Goal: Check status

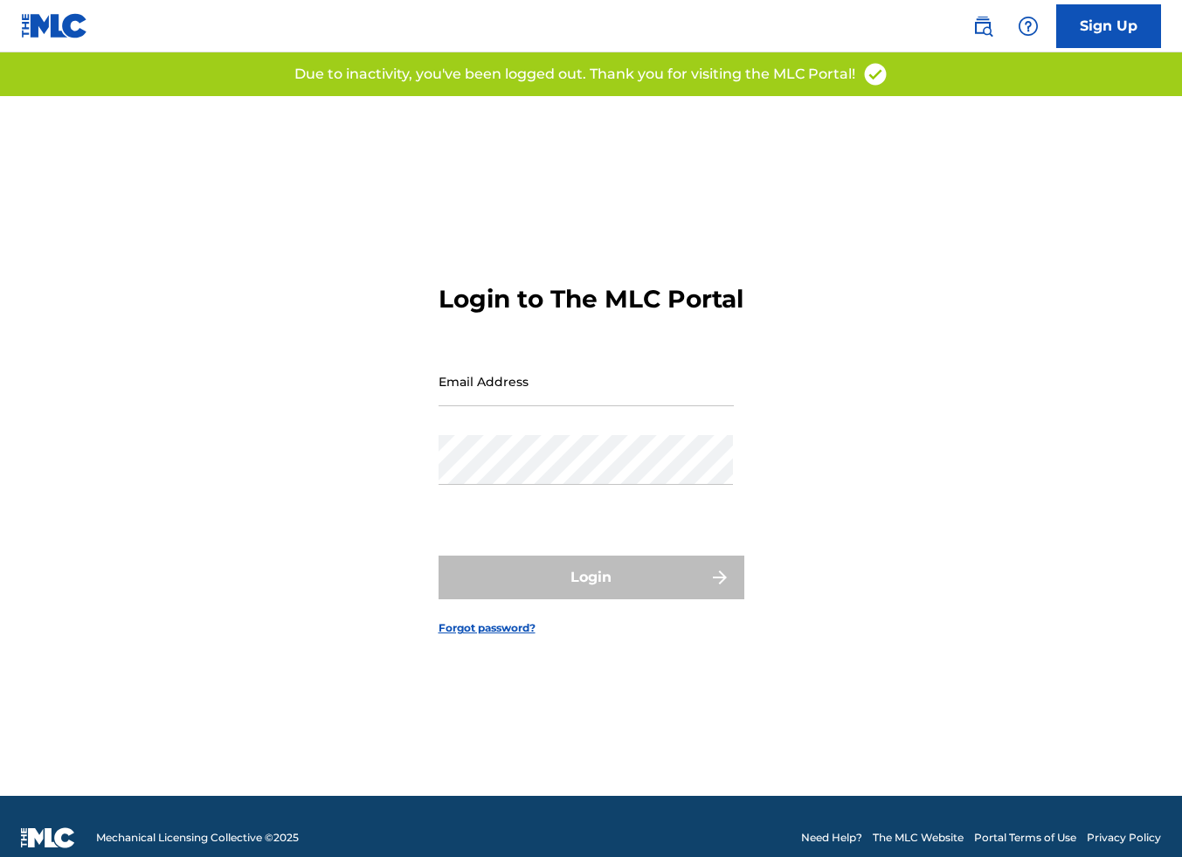
type input "[EMAIL_ADDRESS][DOMAIN_NAME]"
drag, startPoint x: 1004, startPoint y: 351, endPoint x: 588, endPoint y: 598, distance: 483.7
click at [1004, 349] on div "Login to The MLC Portal Email Address [EMAIL_ADDRESS][DOMAIN_NAME] Password Log…" at bounding box center [591, 446] width 1182 height 700
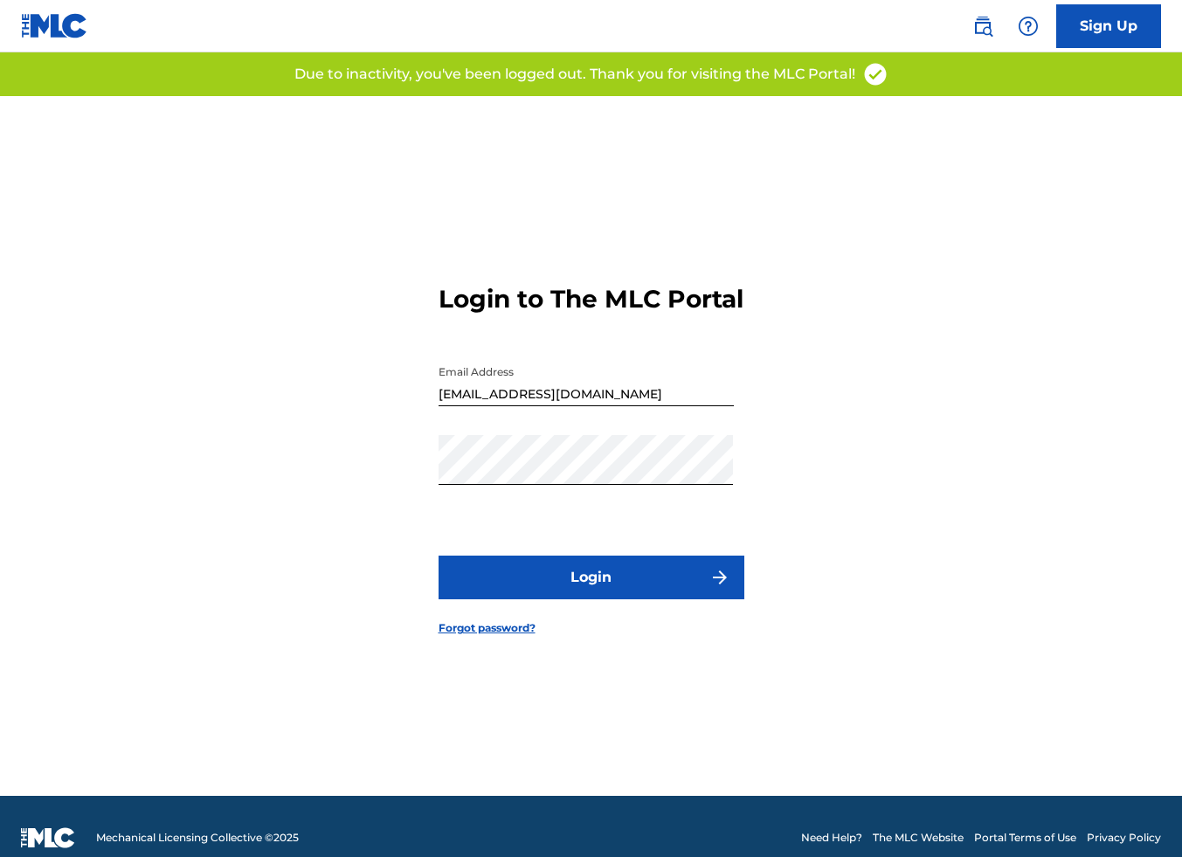
click at [583, 590] on button "Login" at bounding box center [591, 577] width 306 height 44
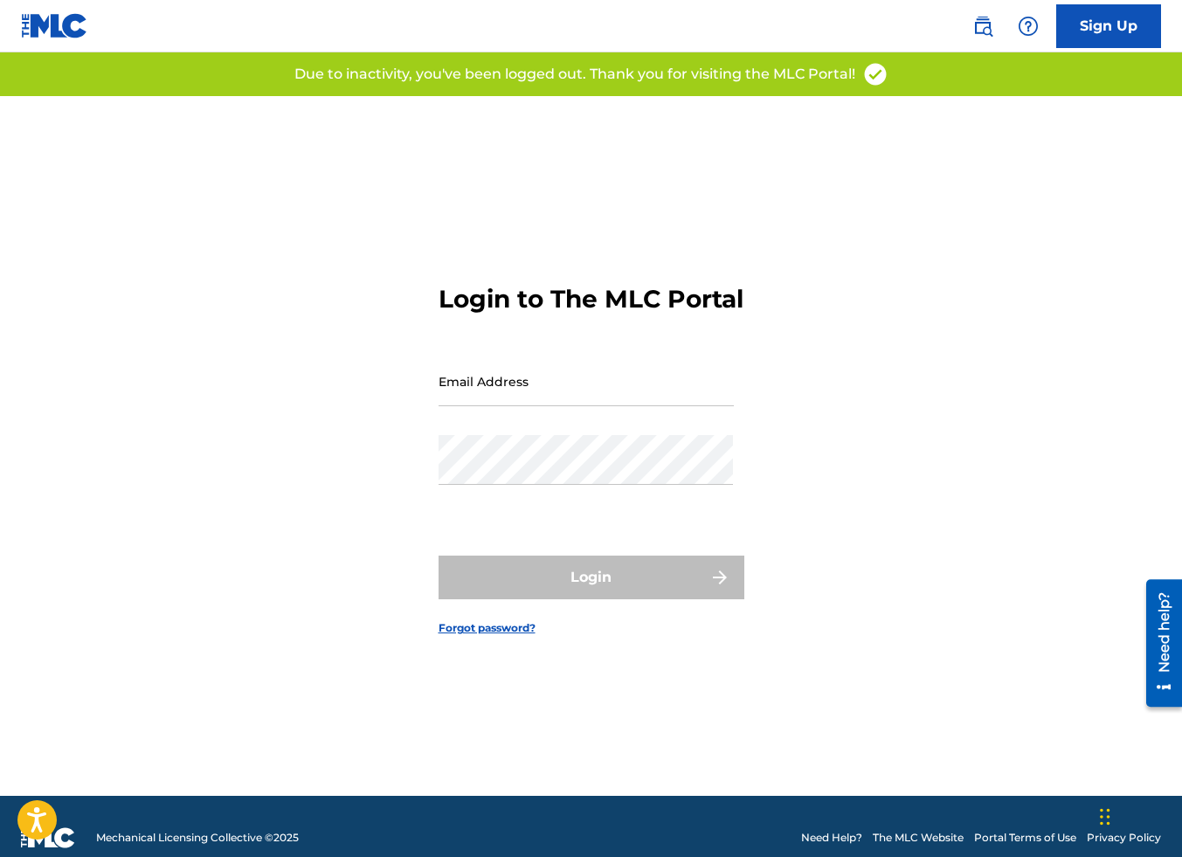
type input "[EMAIL_ADDRESS][DOMAIN_NAME]"
click at [904, 255] on div "Login to The MLC Portal Email Address [EMAIL_ADDRESS][DOMAIN_NAME] Password Log…" at bounding box center [591, 446] width 1182 height 700
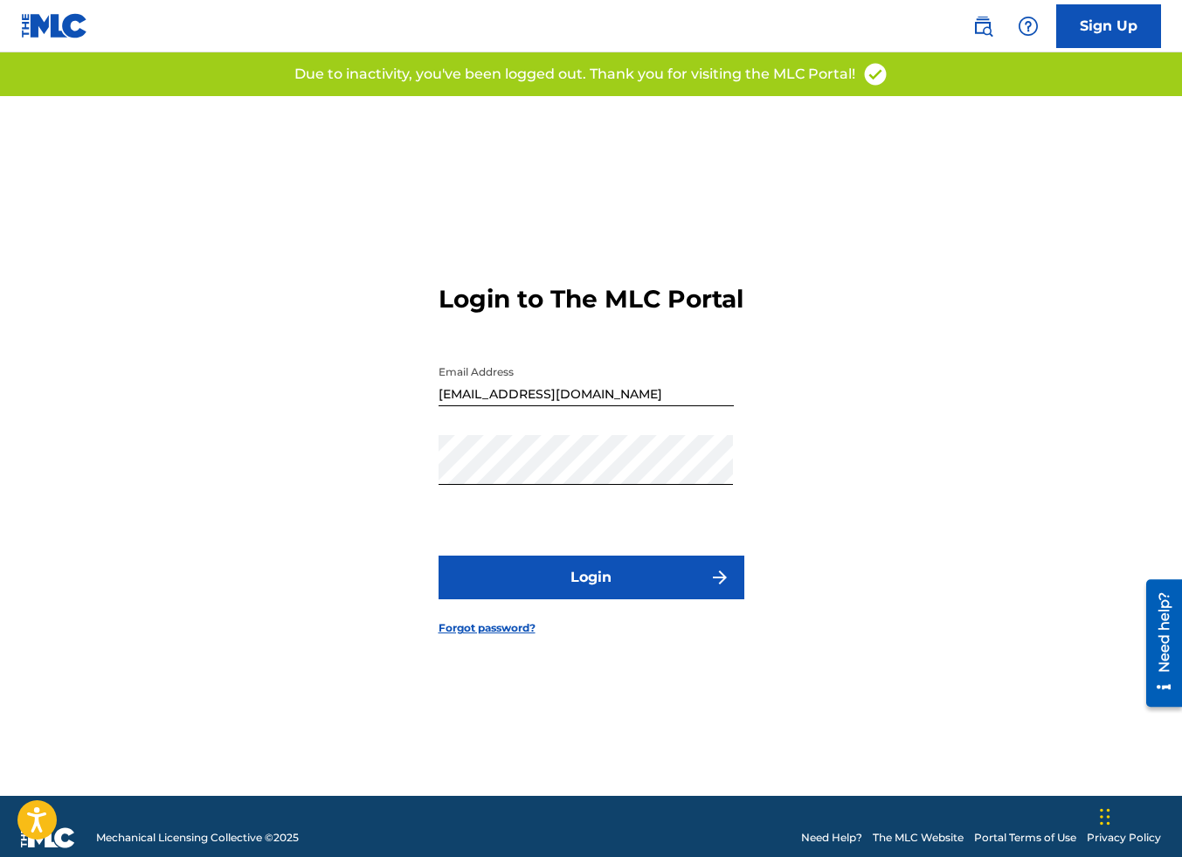
click at [613, 583] on button "Login" at bounding box center [591, 577] width 306 height 44
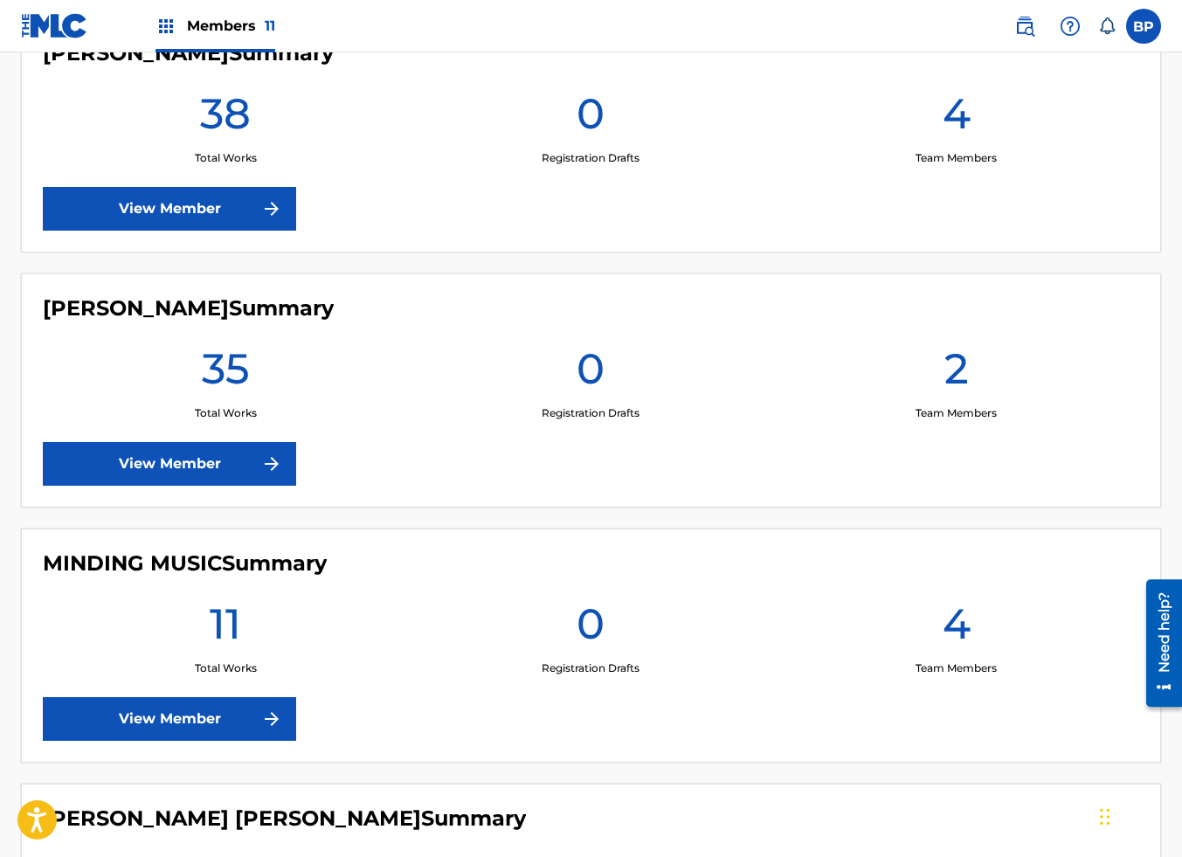
scroll to position [1572, 0]
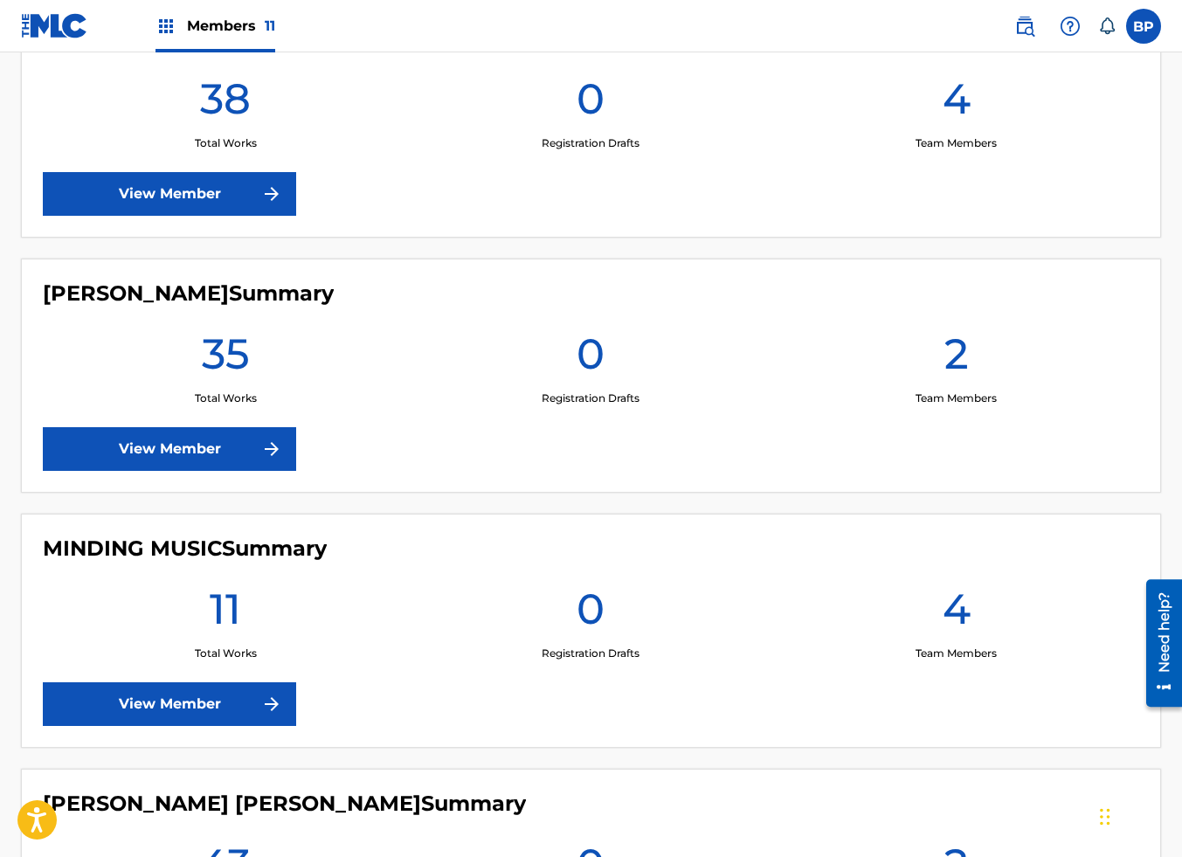
click at [178, 469] on link "View Member" at bounding box center [169, 449] width 253 height 44
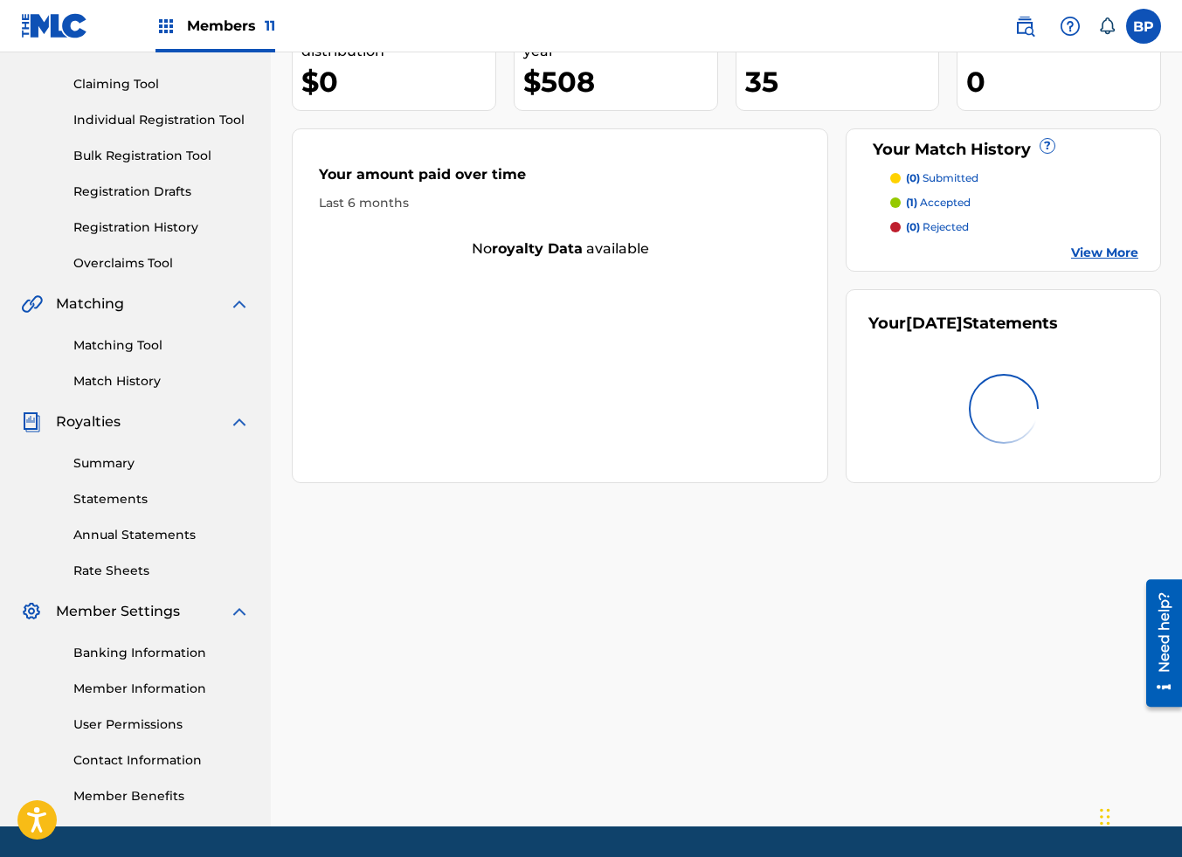
scroll to position [225, 0]
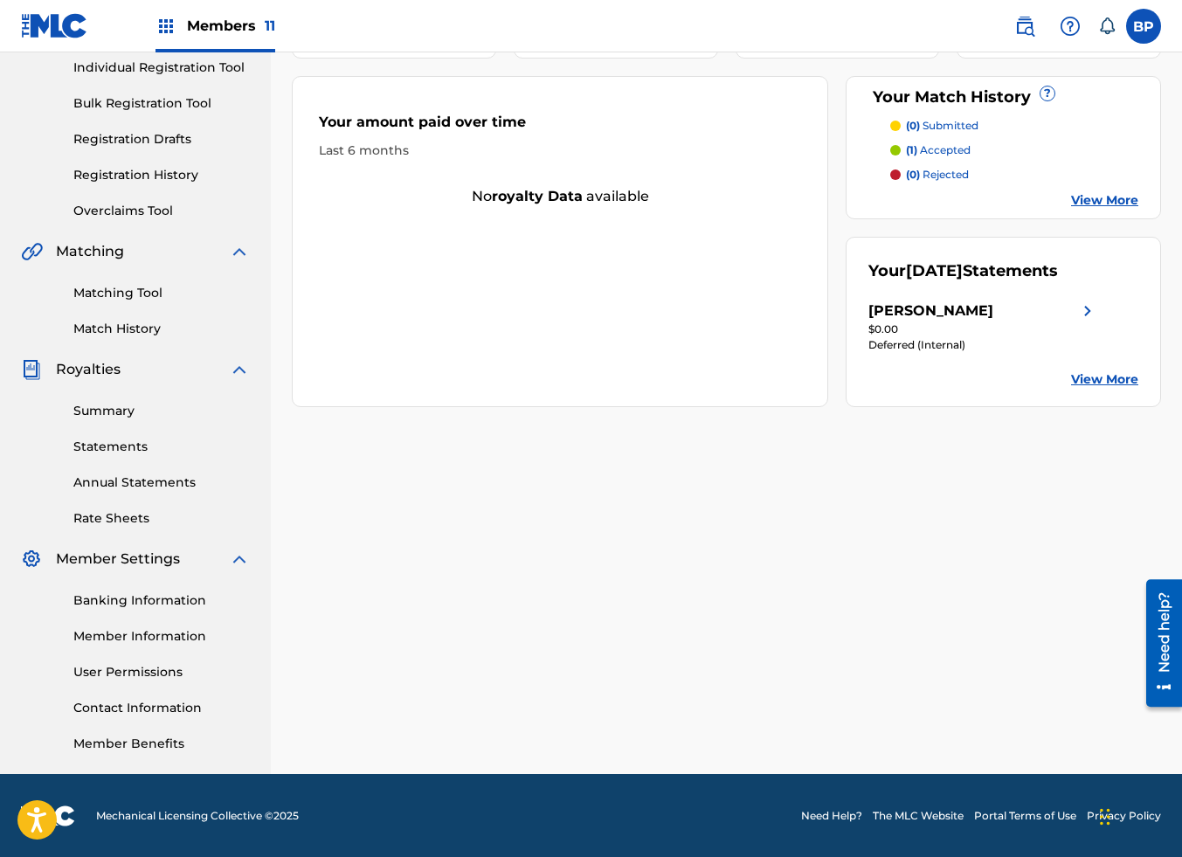
click at [145, 637] on link "Member Information" at bounding box center [161, 636] width 176 height 18
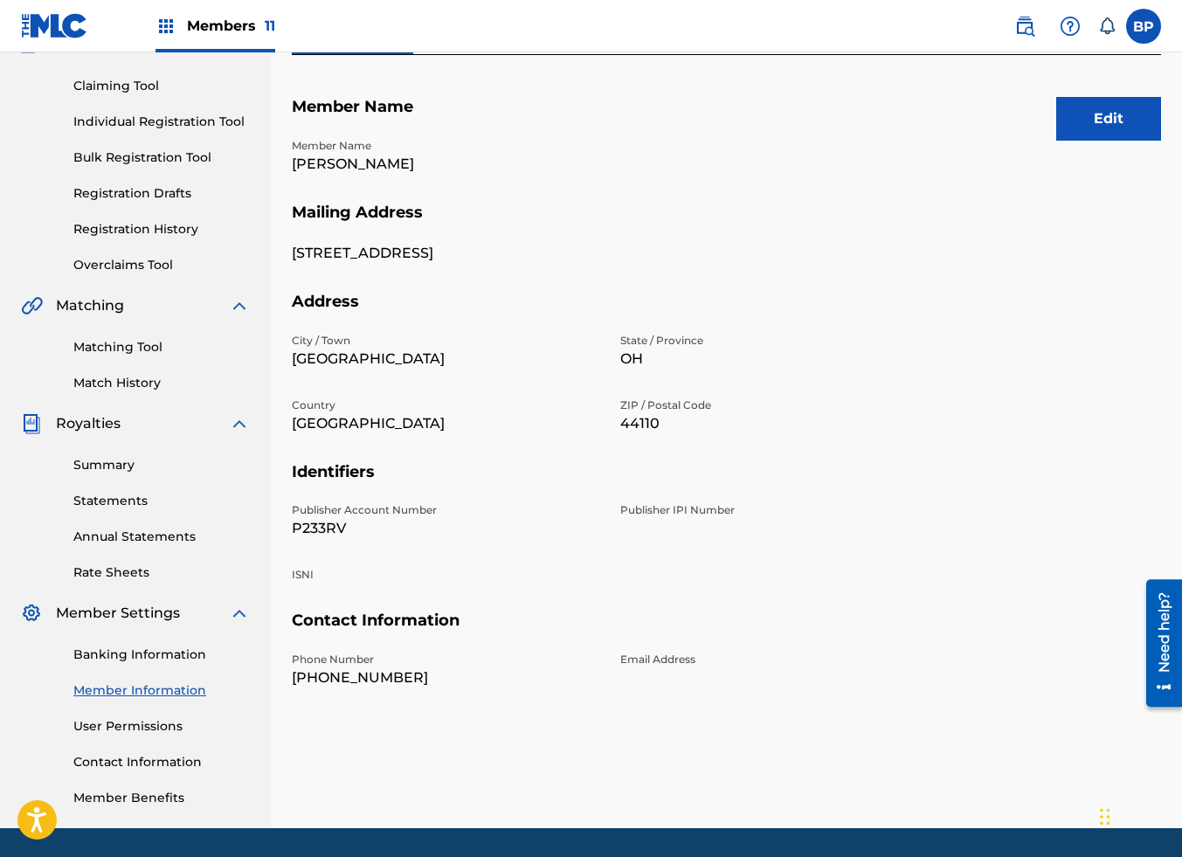
scroll to position [225, 0]
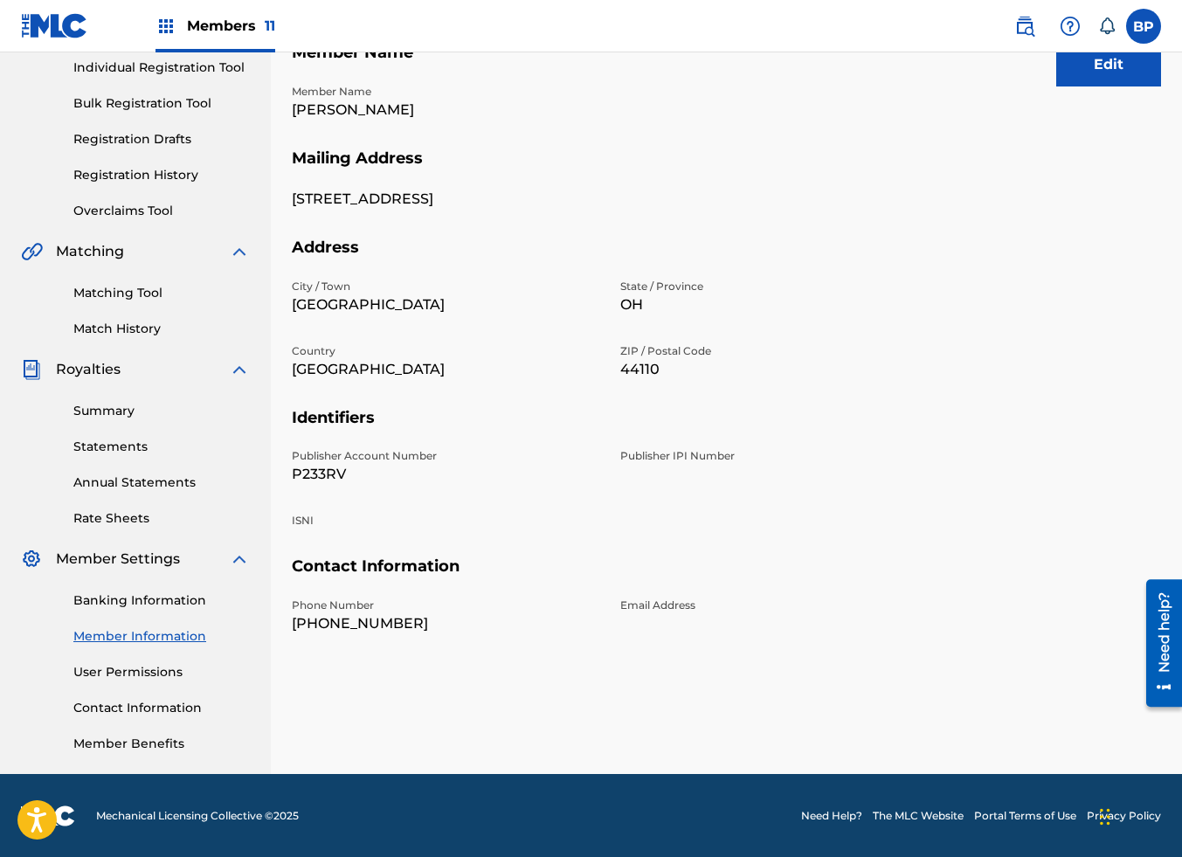
click at [121, 406] on link "Summary" at bounding box center [161, 411] width 176 height 18
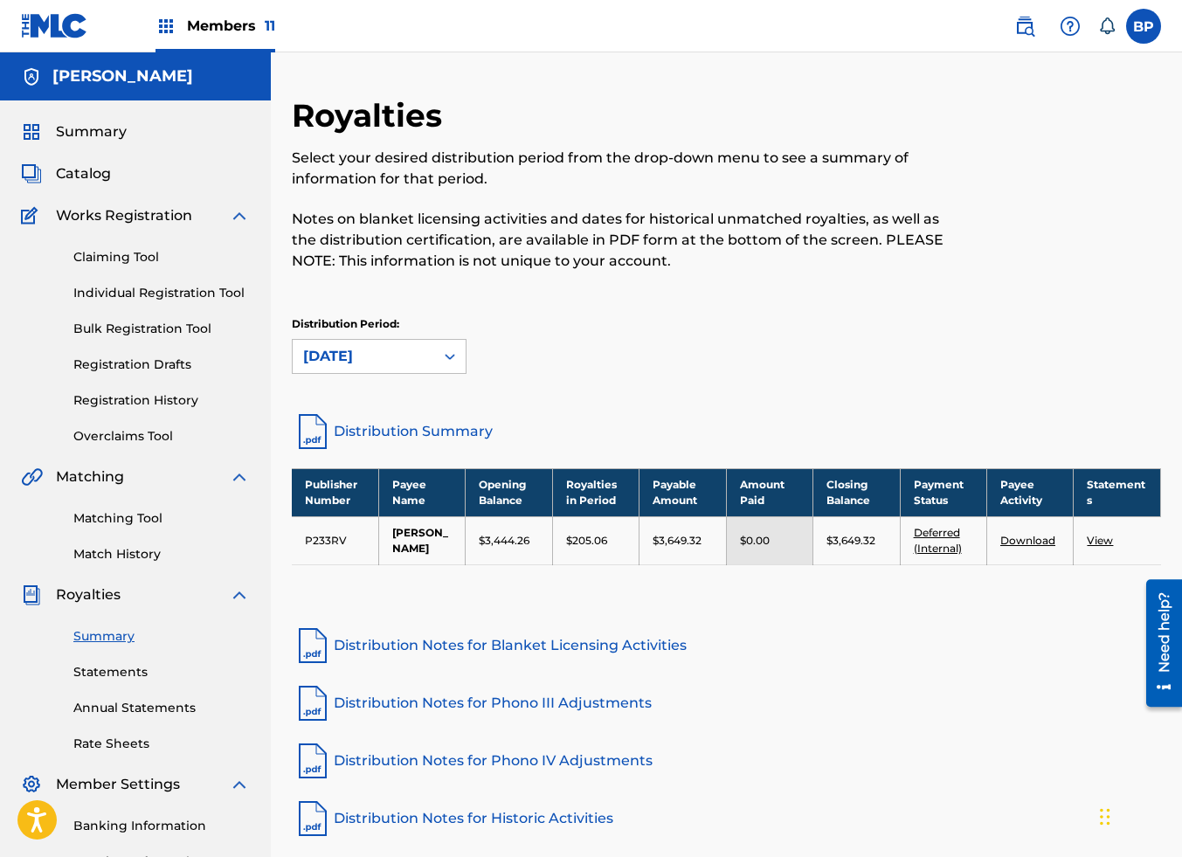
click at [1028, 280] on div at bounding box center [1061, 194] width 200 height 196
click at [930, 548] on link "Deferred (Internal)" at bounding box center [938, 540] width 48 height 29
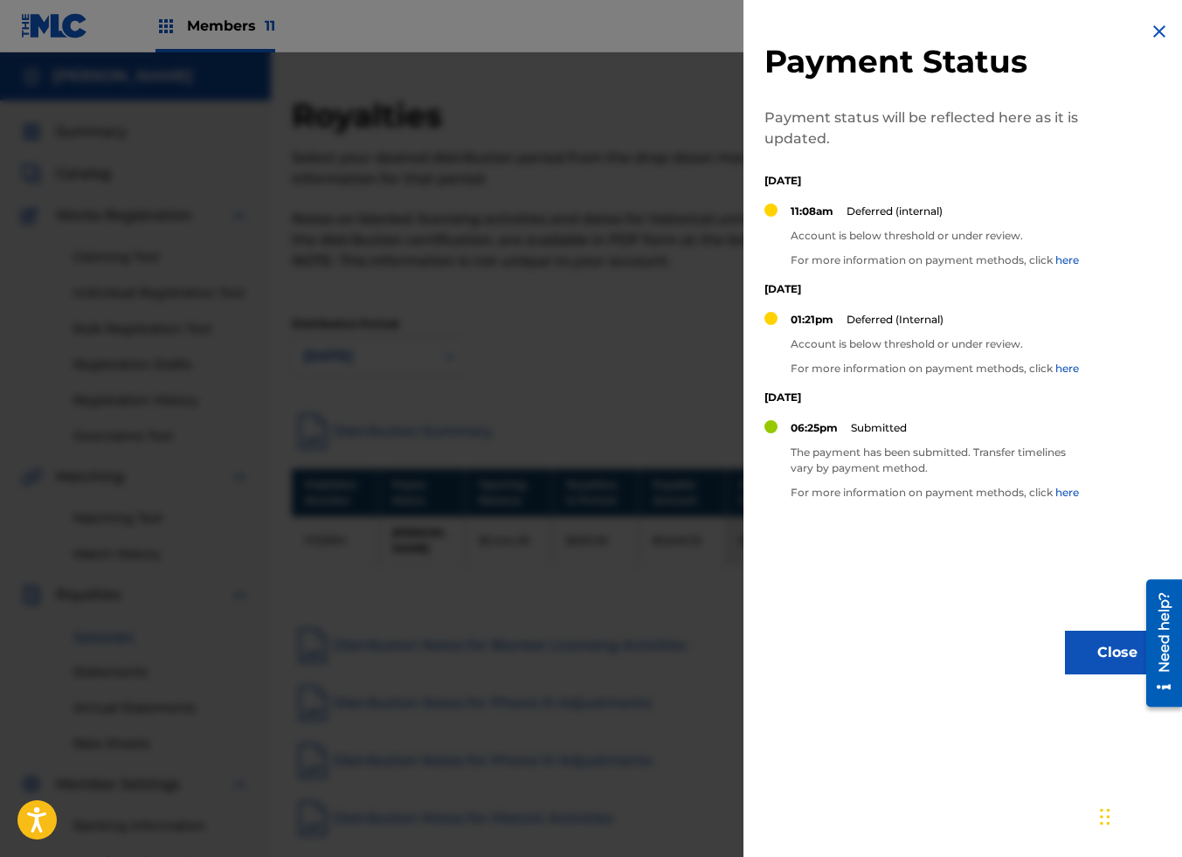
click at [1070, 257] on link "here" at bounding box center [1067, 259] width 24 height 13
